Goal: Information Seeking & Learning: Find specific fact

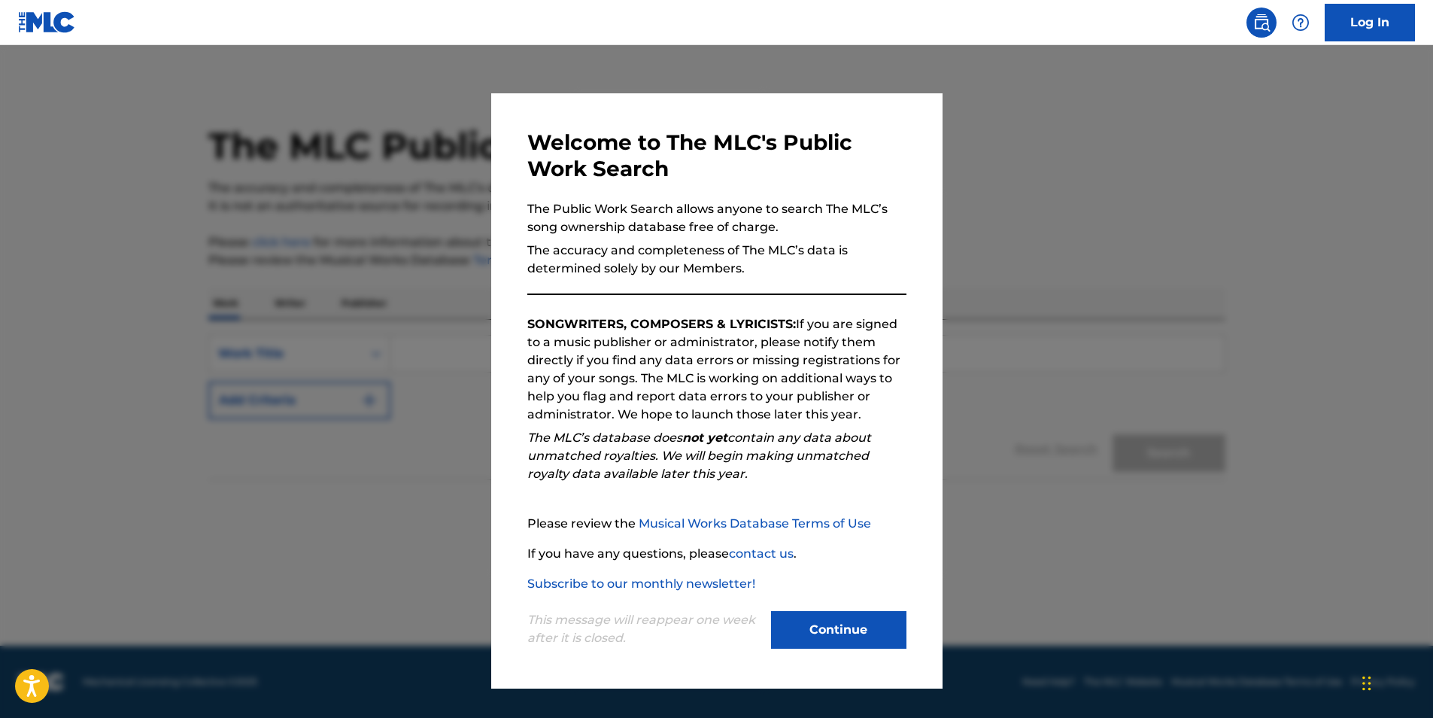
click at [832, 638] on button "Continue" at bounding box center [838, 630] width 135 height 38
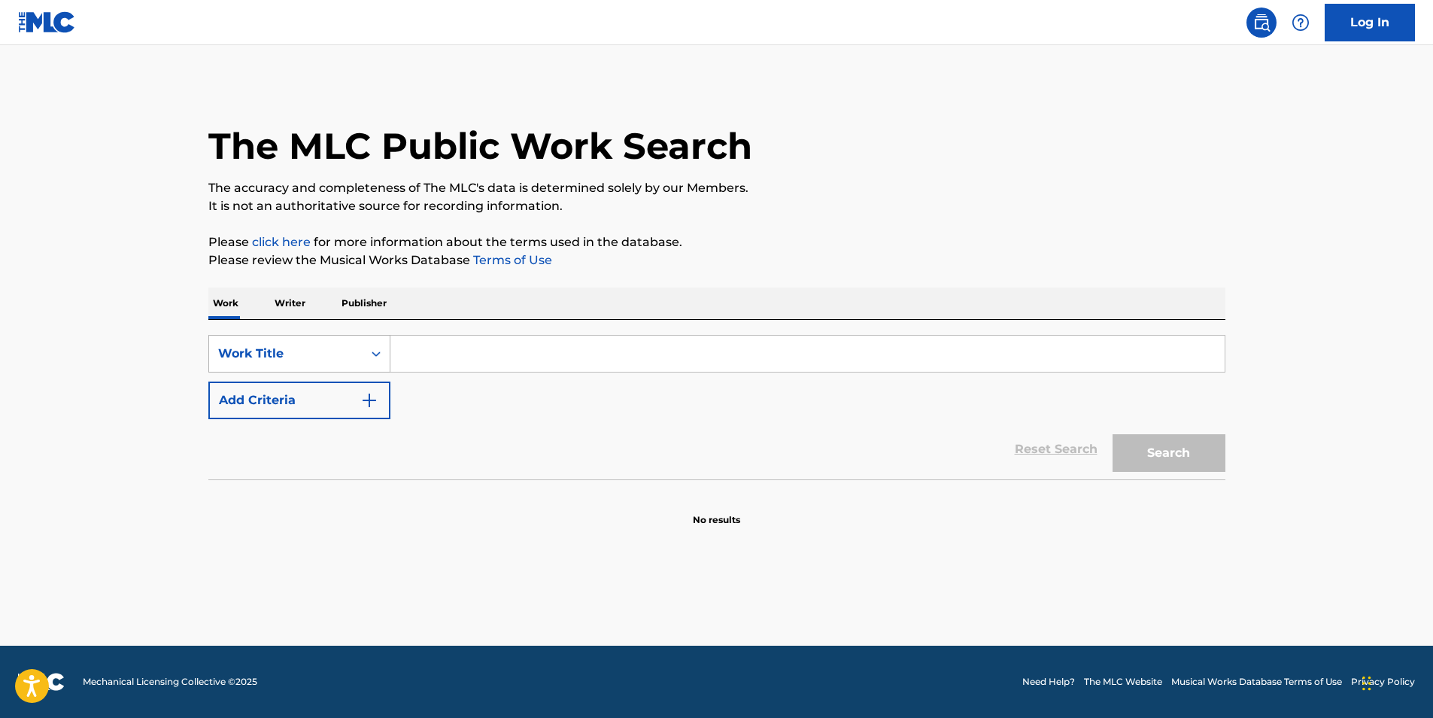
click at [375, 351] on icon "Search Form" at bounding box center [376, 353] width 15 height 15
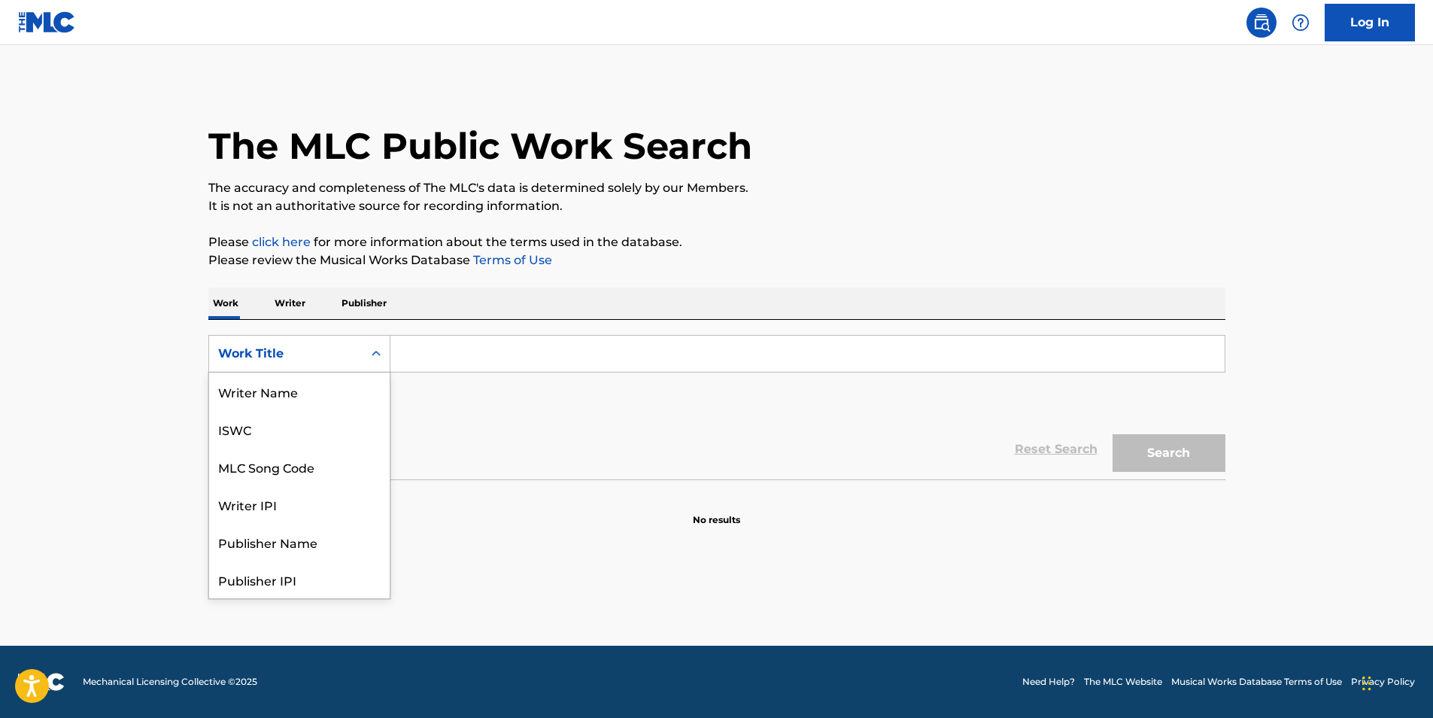
scroll to position [75, 0]
click at [296, 394] on div "MLC Song Code" at bounding box center [299, 391] width 181 height 38
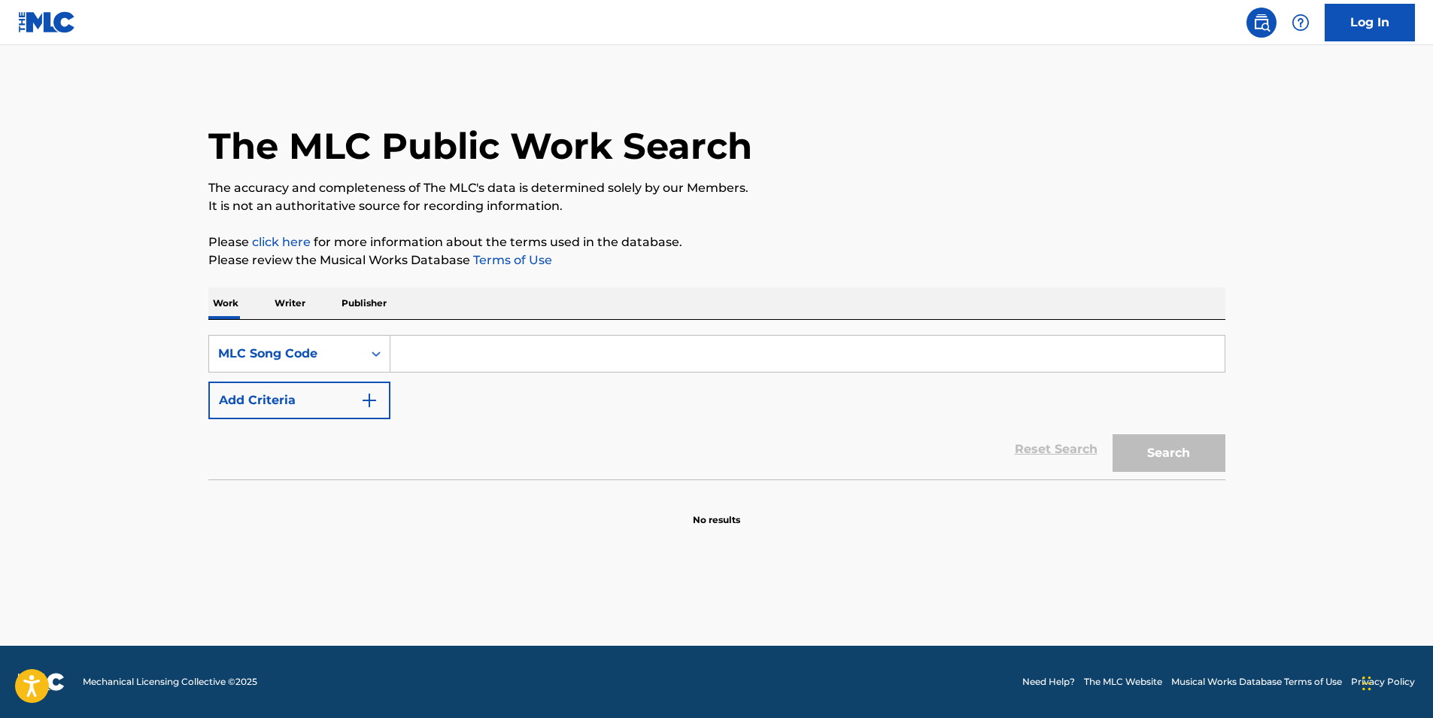
click at [428, 348] on input "Search Form" at bounding box center [807, 354] width 834 height 36
type input "T16278"
click at [1169, 457] on button "Search" at bounding box center [1169, 453] width 113 height 38
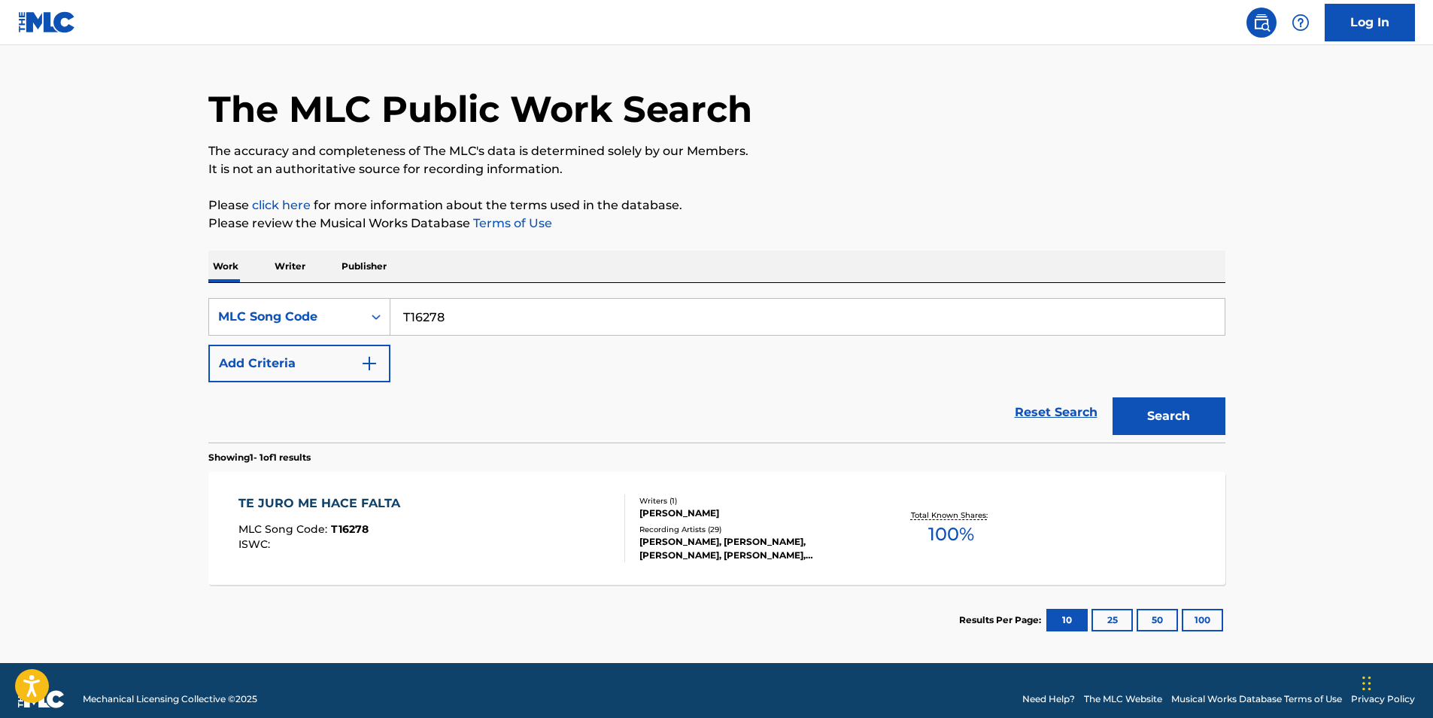
scroll to position [54, 0]
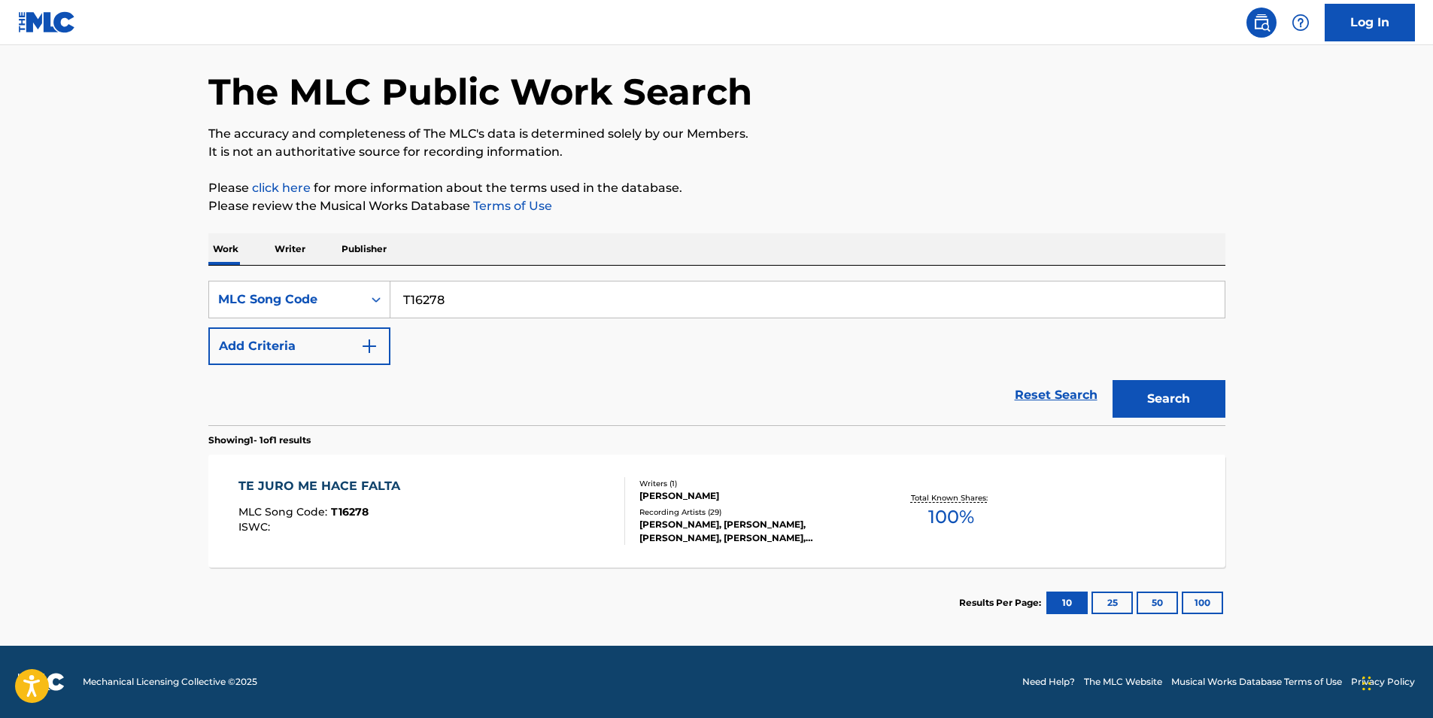
click at [367, 490] on div "TE JURO ME HACE FALTA" at bounding box center [322, 486] width 169 height 18
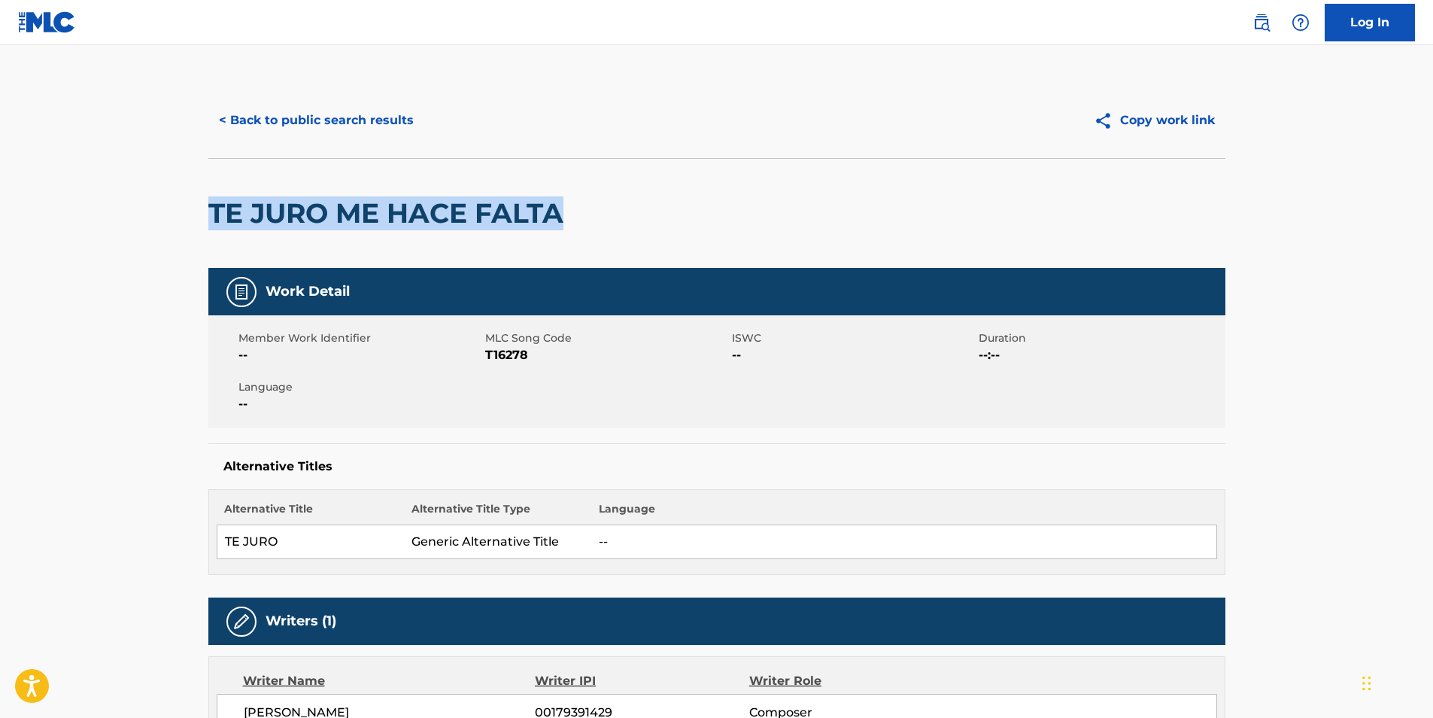
drag, startPoint x: 211, startPoint y: 206, endPoint x: 580, endPoint y: 226, distance: 369.9
click at [580, 226] on div "TE JURO ME HACE FALTA" at bounding box center [716, 213] width 1017 height 110
drag, startPoint x: 580, startPoint y: 226, endPoint x: 503, endPoint y: 213, distance: 77.9
copy h2 "TE JURO ME HACE FALTA"
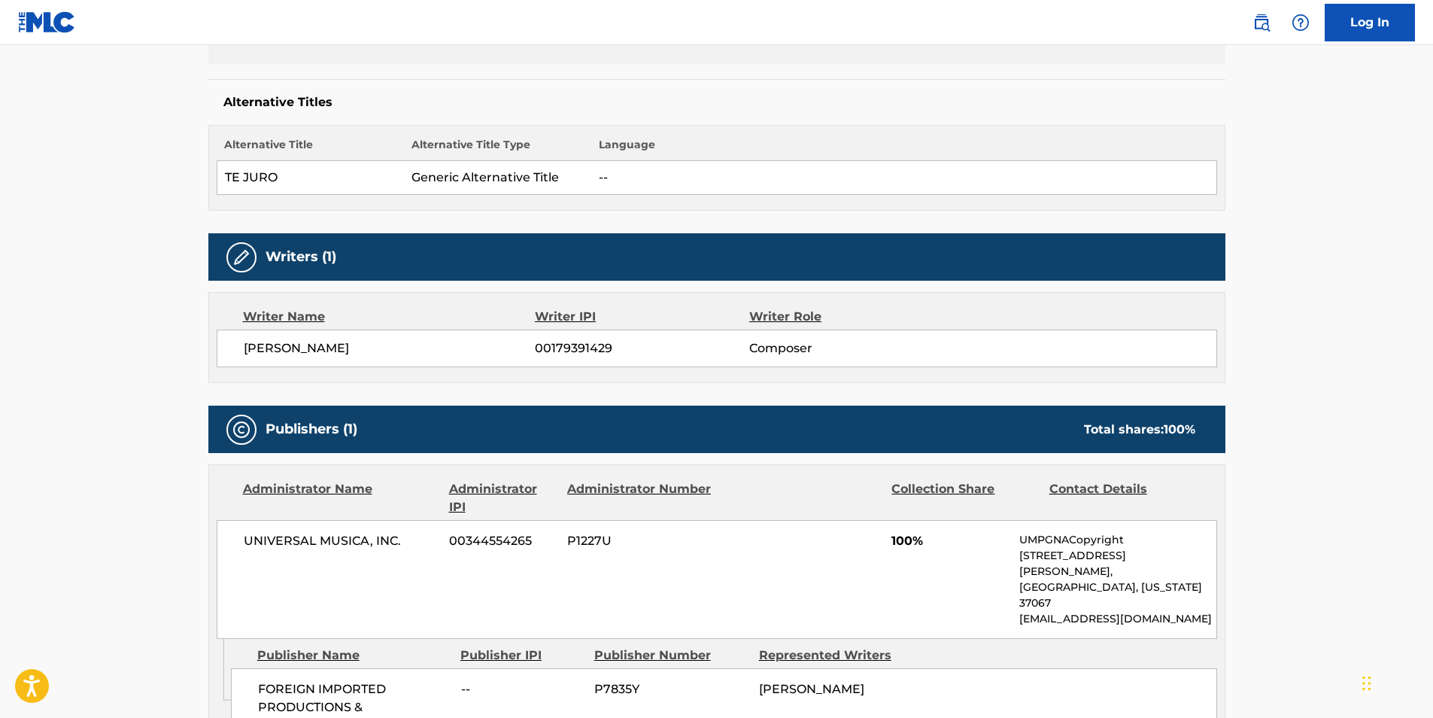
scroll to position [330, 0]
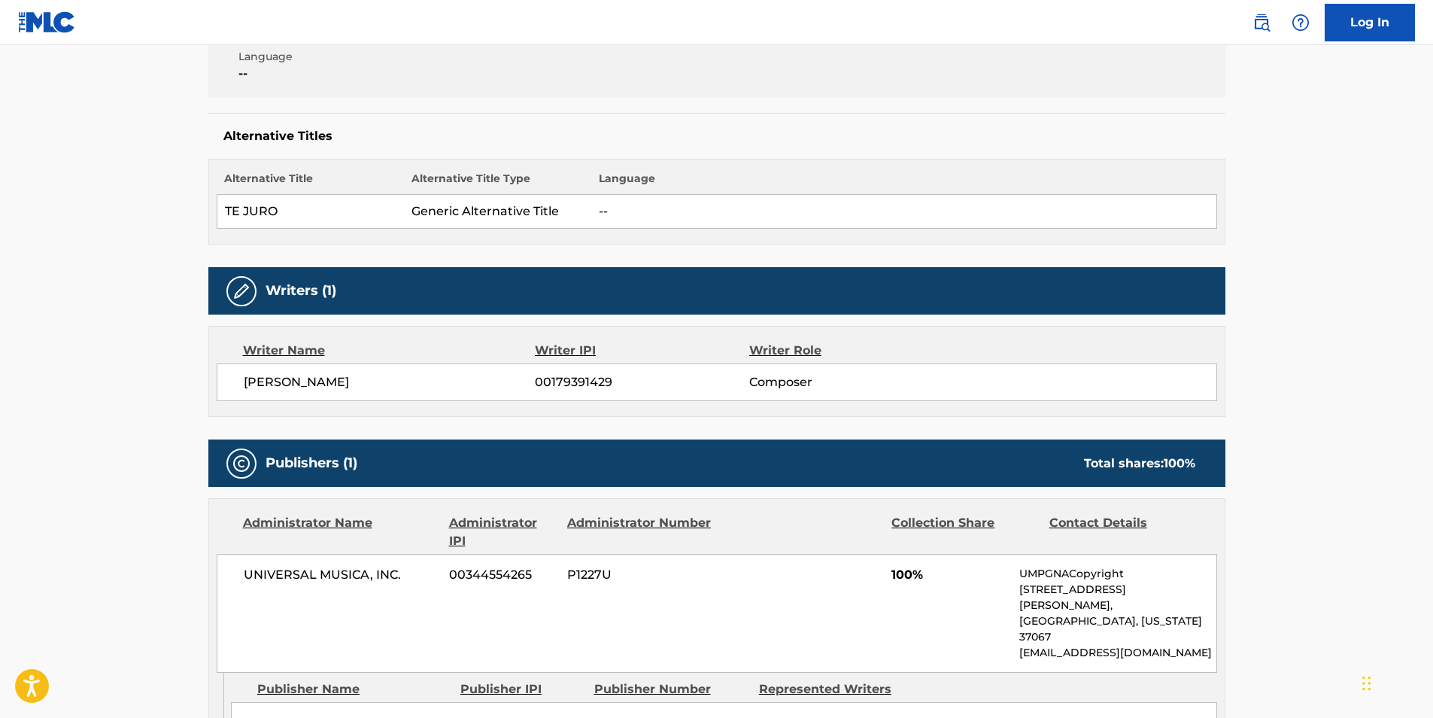
drag, startPoint x: 244, startPoint y: 382, endPoint x: 402, endPoint y: 377, distance: 158.1
click at [402, 377] on span "[PERSON_NAME]" at bounding box center [390, 382] width 292 height 18
drag, startPoint x: 402, startPoint y: 377, endPoint x: 387, endPoint y: 379, distance: 14.5
copy span "[PERSON_NAME]"
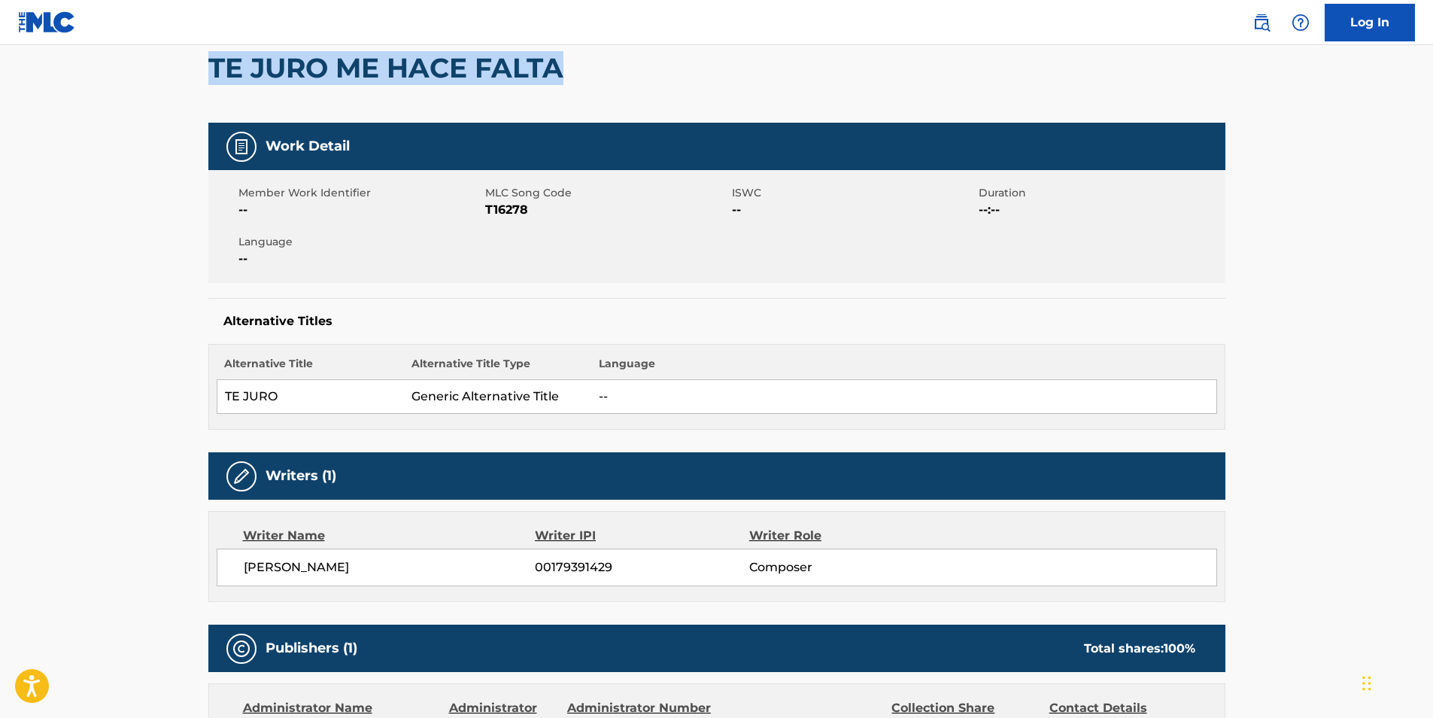
scroll to position [105, 0]
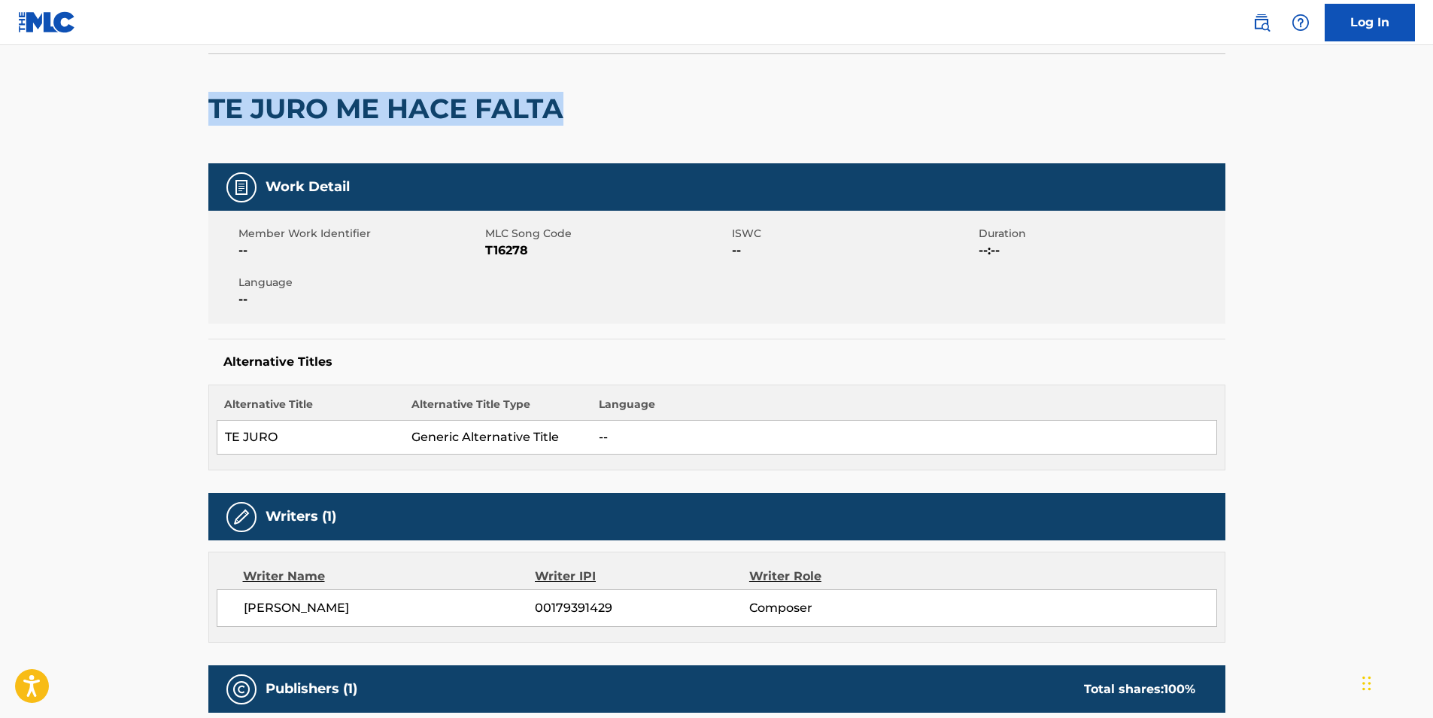
drag, startPoint x: 211, startPoint y: 105, endPoint x: 560, endPoint y: 96, distance: 348.4
click at [560, 96] on h2 "TE JURO ME HACE FALTA" at bounding box center [389, 109] width 363 height 34
drag, startPoint x: 560, startPoint y: 96, endPoint x: 538, endPoint y: 100, distance: 22.1
copy h2 "TE JURO ME HACE FALTA"
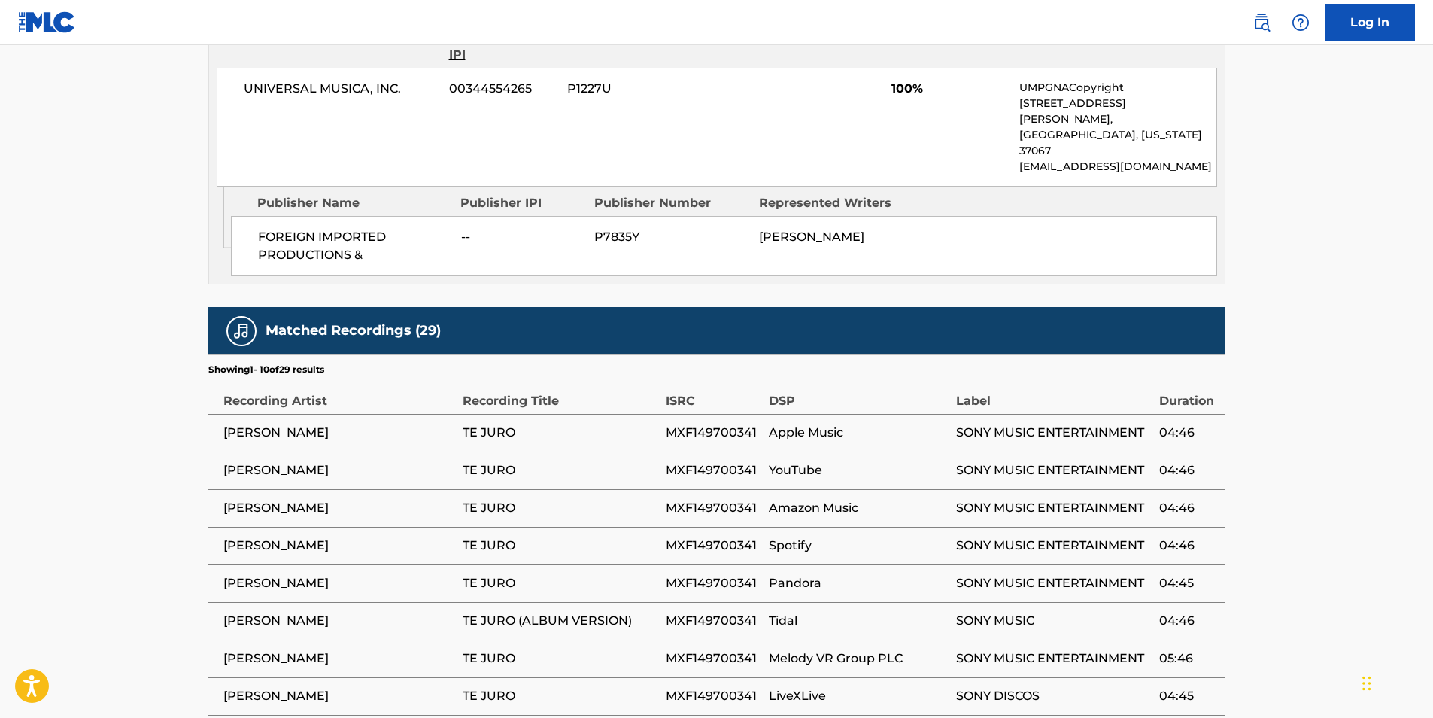
scroll to position [857, 0]
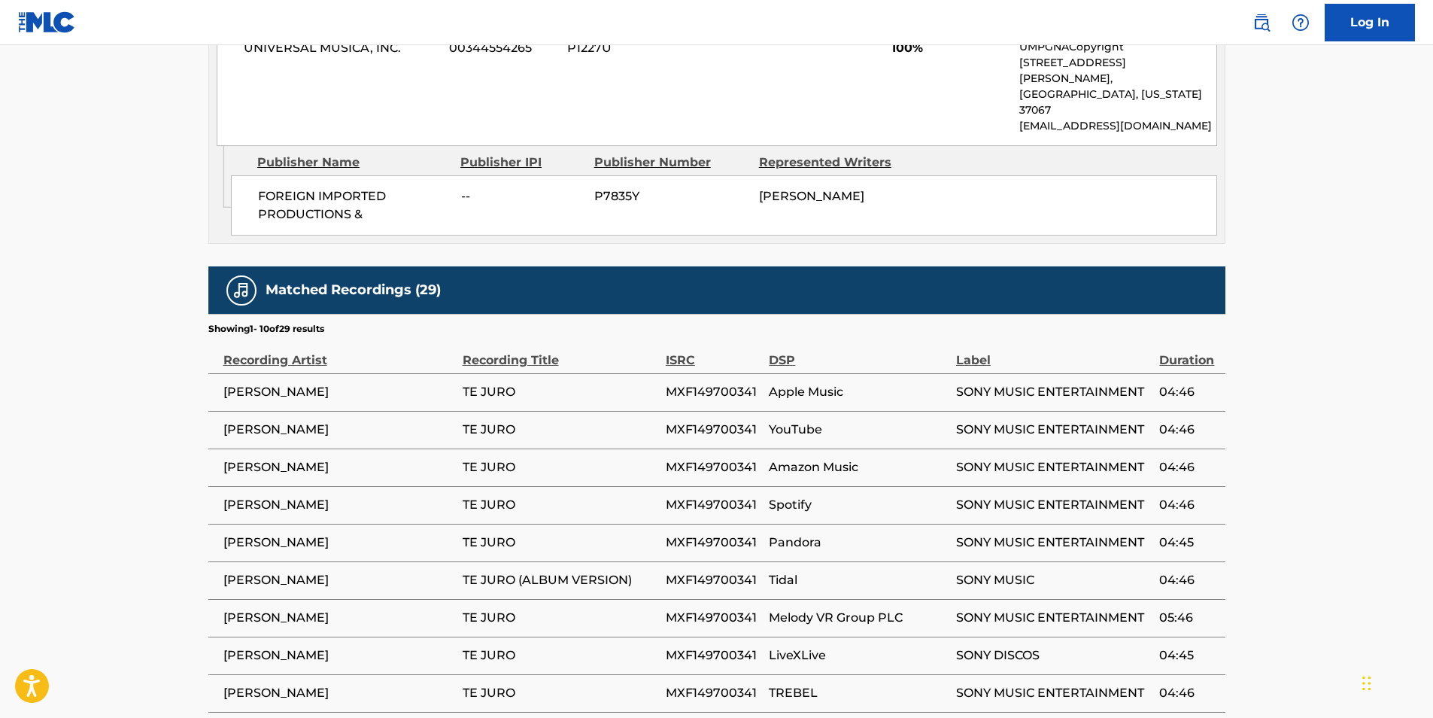
drag, startPoint x: 224, startPoint y: 360, endPoint x: 380, endPoint y: 359, distance: 155.7
click at [380, 383] on span "[PERSON_NAME]" at bounding box center [339, 392] width 232 height 18
drag, startPoint x: 380, startPoint y: 359, endPoint x: 363, endPoint y: 360, distance: 16.6
copy span "[PERSON_NAME]"
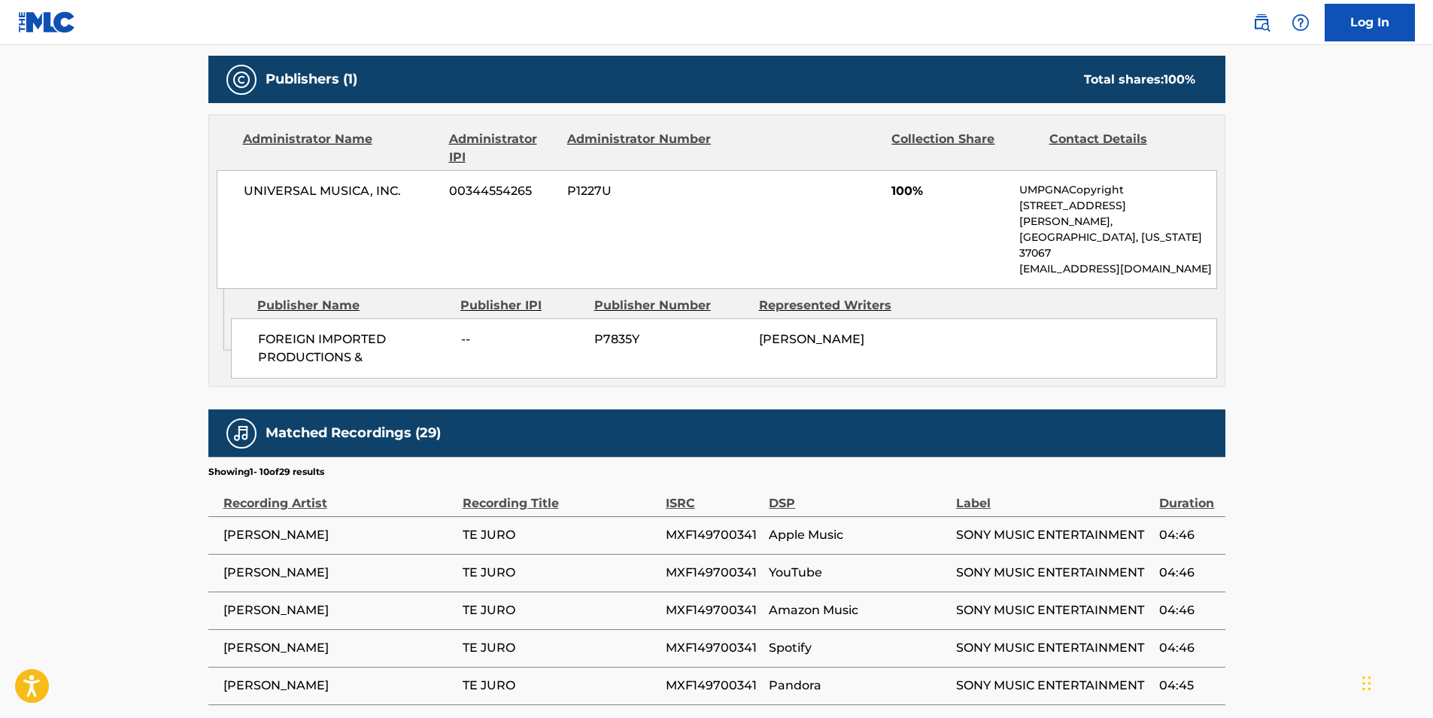
scroll to position [706, 0]
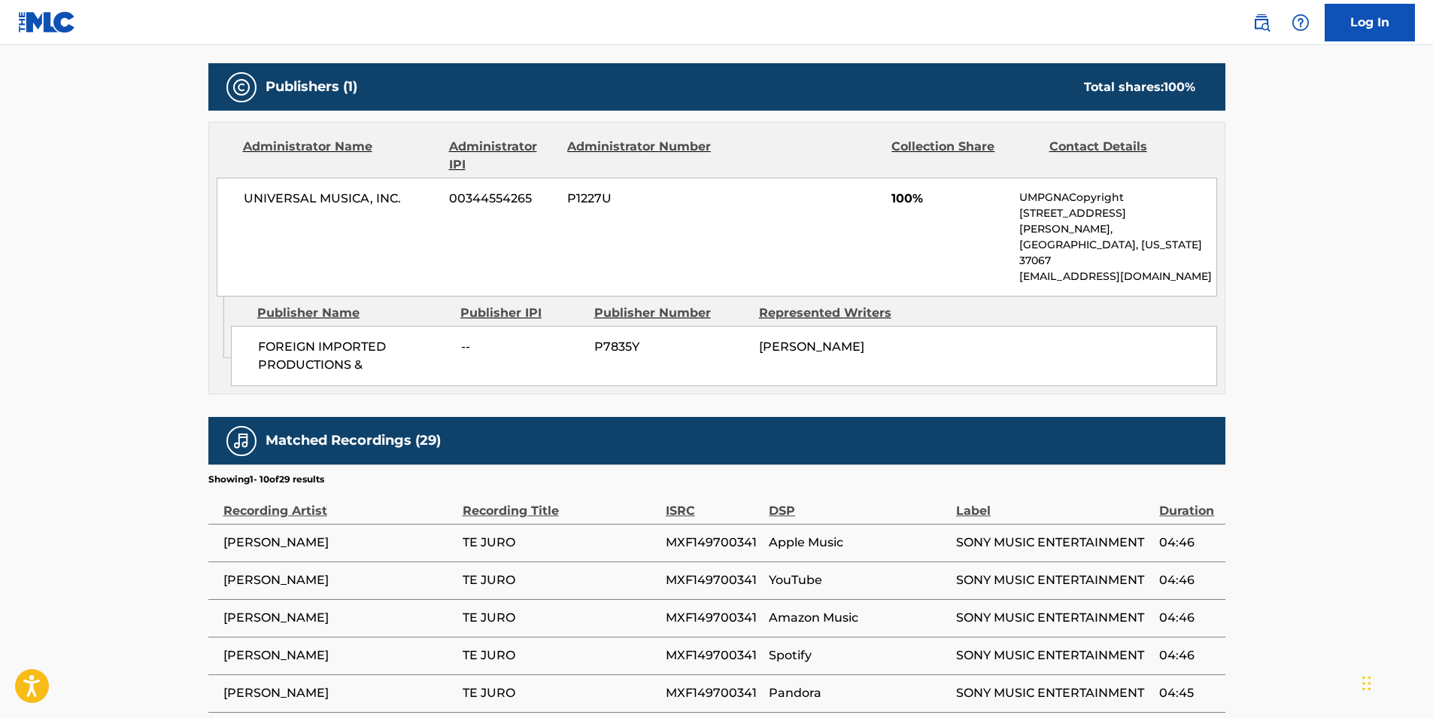
drag, startPoint x: 759, startPoint y: 312, endPoint x: 851, endPoint y: 332, distance: 93.8
click at [851, 338] on div "[PERSON_NAME]" at bounding box center [835, 347] width 153 height 18
drag, startPoint x: 851, startPoint y: 332, endPoint x: 785, endPoint y: 323, distance: 66.0
copy span "[PERSON_NAME]"
drag, startPoint x: 258, startPoint y: 313, endPoint x: 368, endPoint y: 331, distance: 111.3
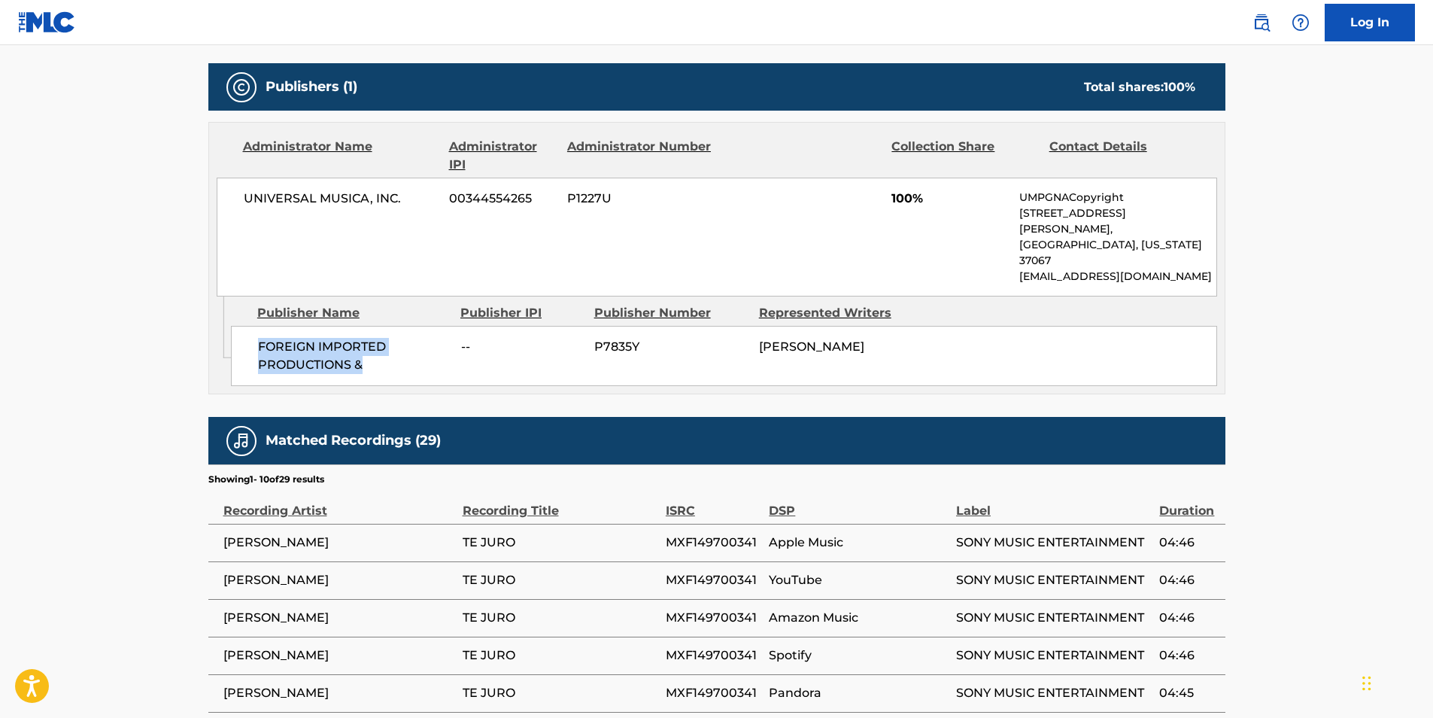
click at [368, 338] on span "FOREIGN IMPORTED PRODUCTIONS &" at bounding box center [354, 356] width 192 height 36
drag, startPoint x: 368, startPoint y: 331, endPoint x: 320, endPoint y: 323, distance: 48.0
copy span "FOREIGN IMPORTED PRODUCTIONS &"
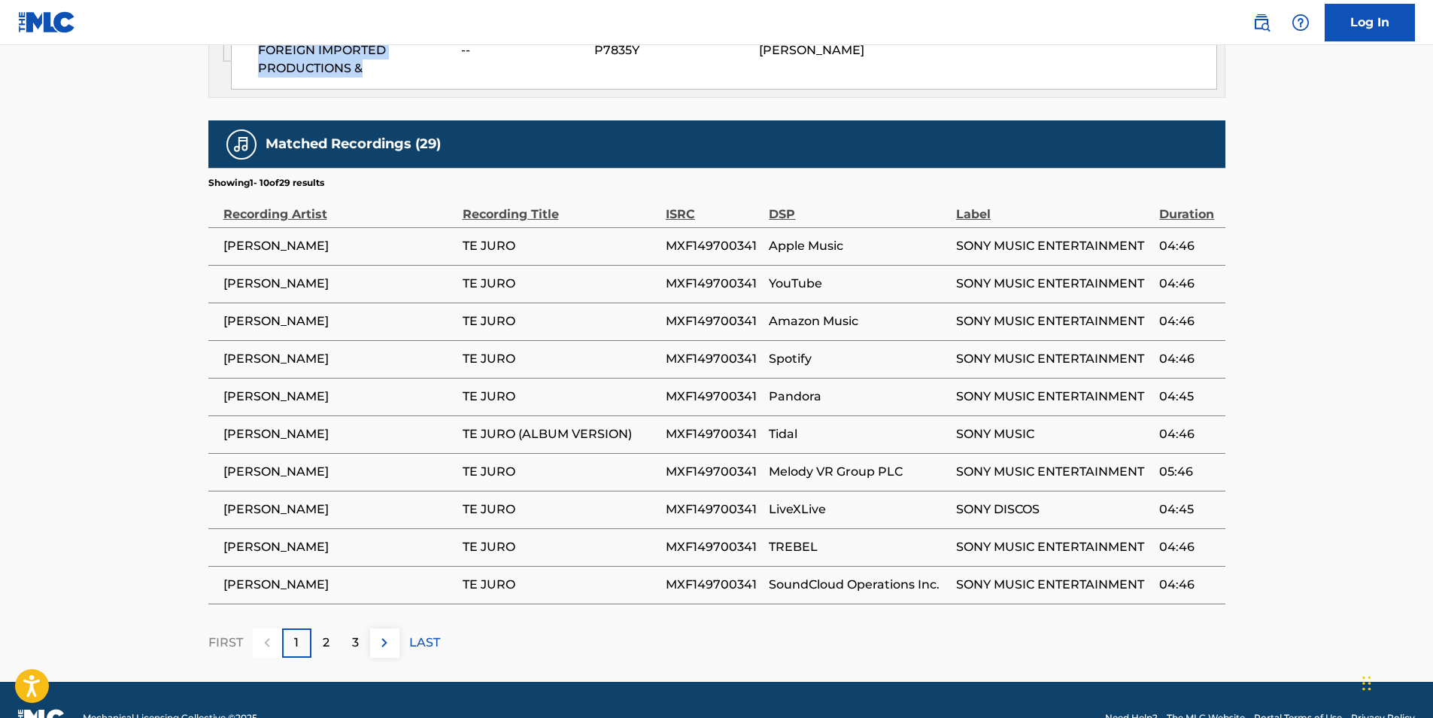
scroll to position [1007, 0]
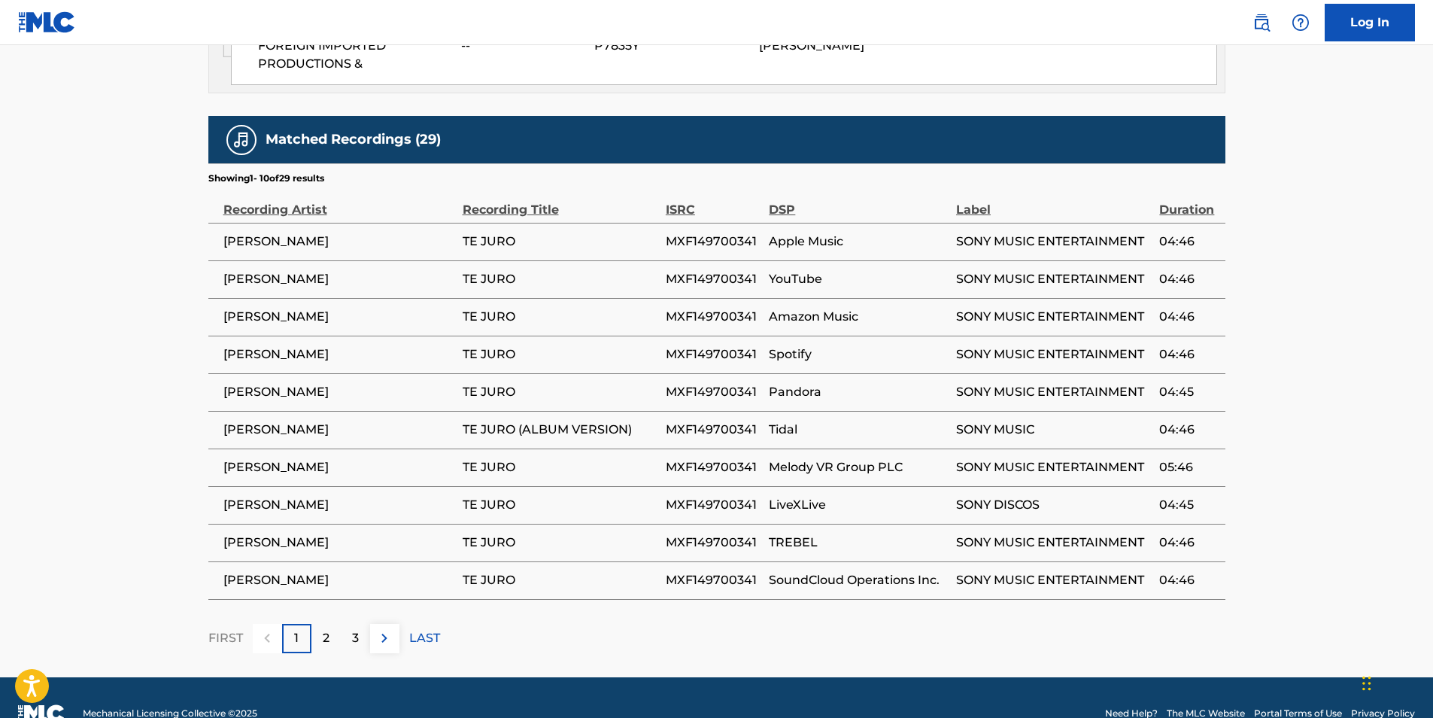
click at [424, 629] on p "LAST" at bounding box center [424, 638] width 31 height 18
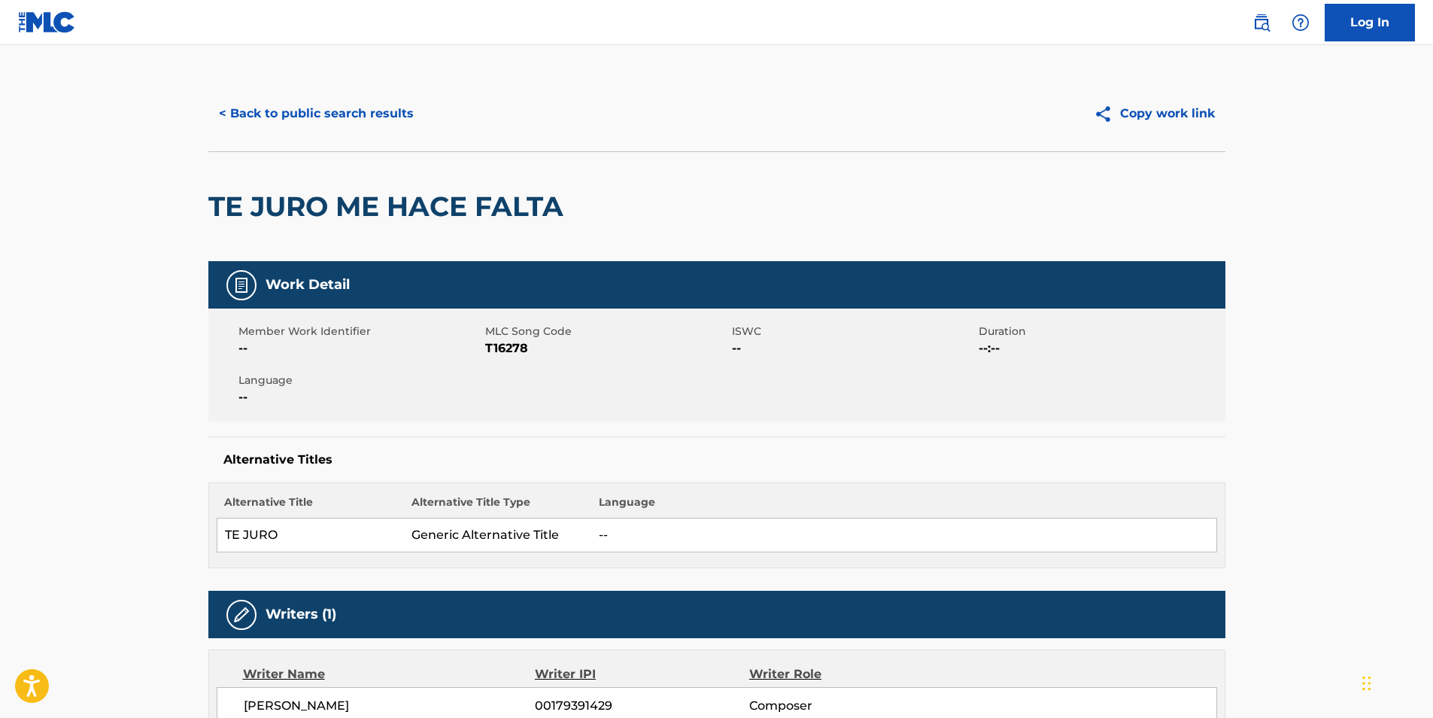
scroll to position [0, 0]
